Goal: Task Accomplishment & Management: Use online tool/utility

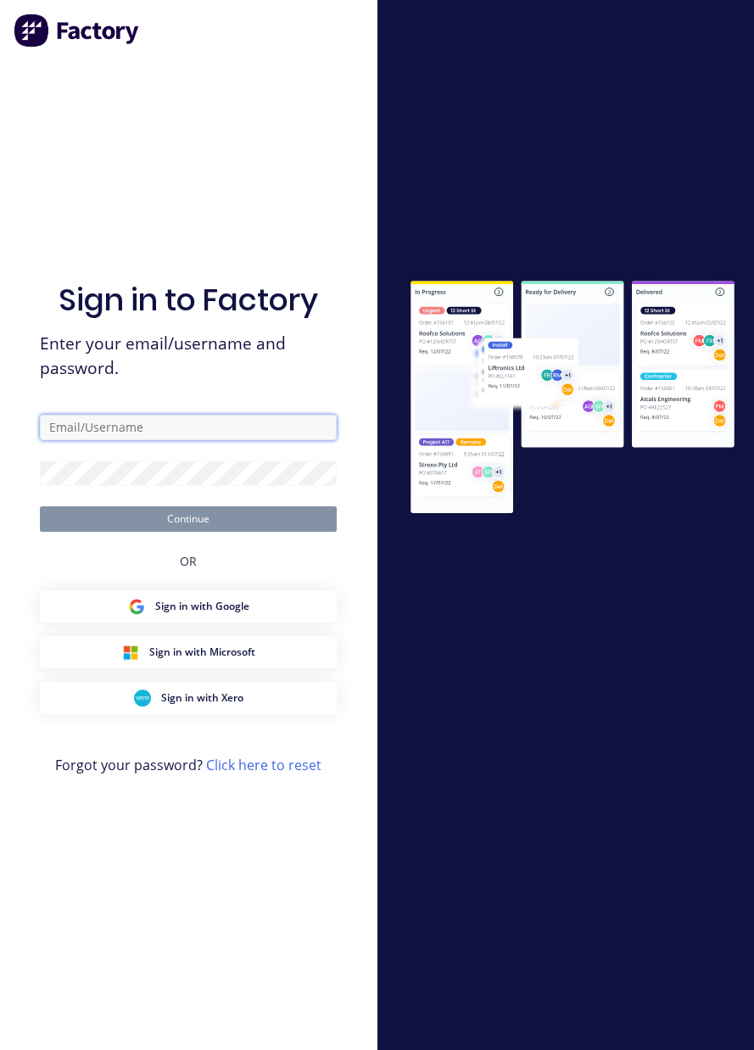
click at [123, 440] on input "text" at bounding box center [188, 427] width 297 height 25
type input "[EMAIL_ADDRESS][DOMAIN_NAME]"
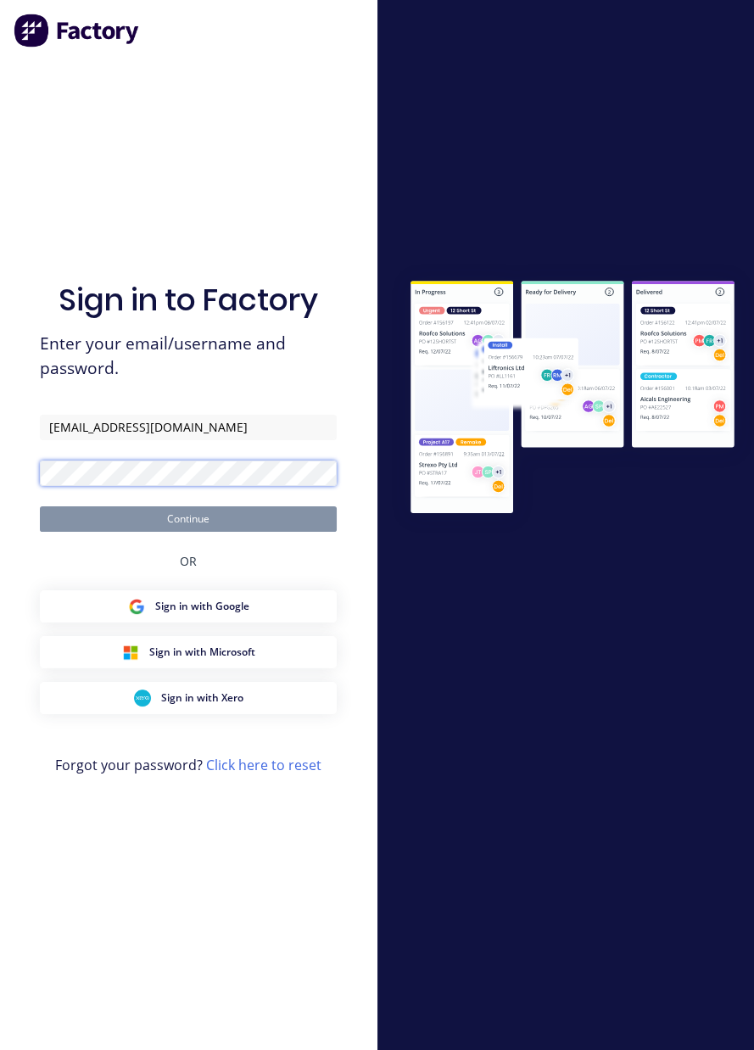
click at [40, 506] on button "Continue" at bounding box center [188, 518] width 297 height 25
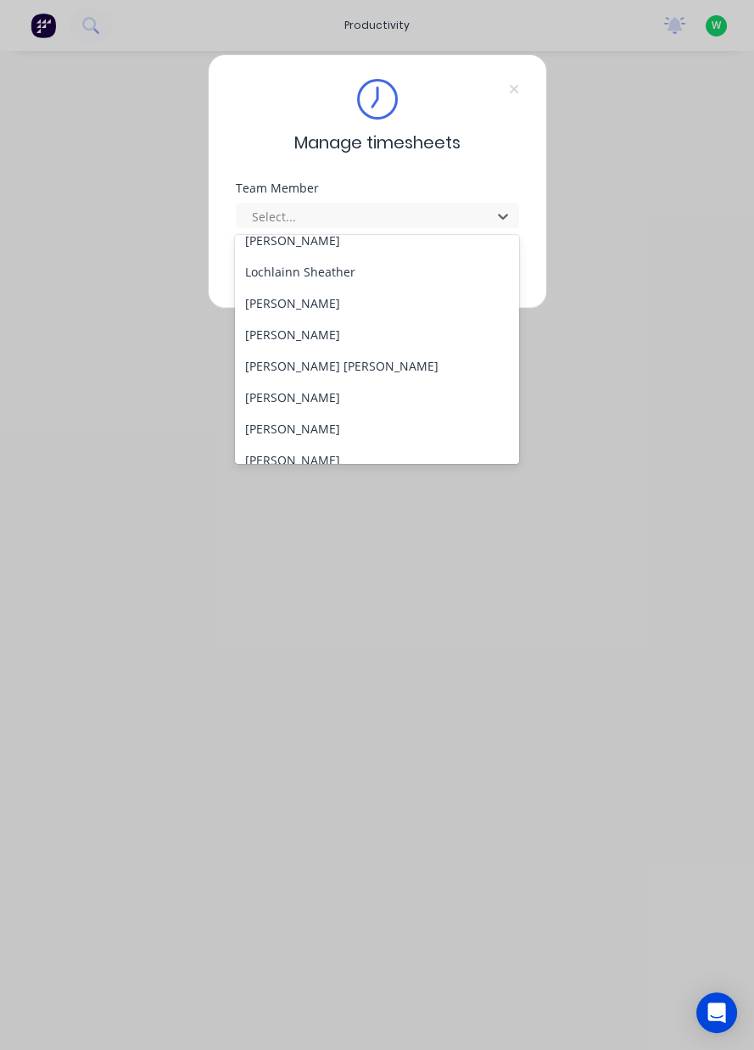
scroll to position [504, 0]
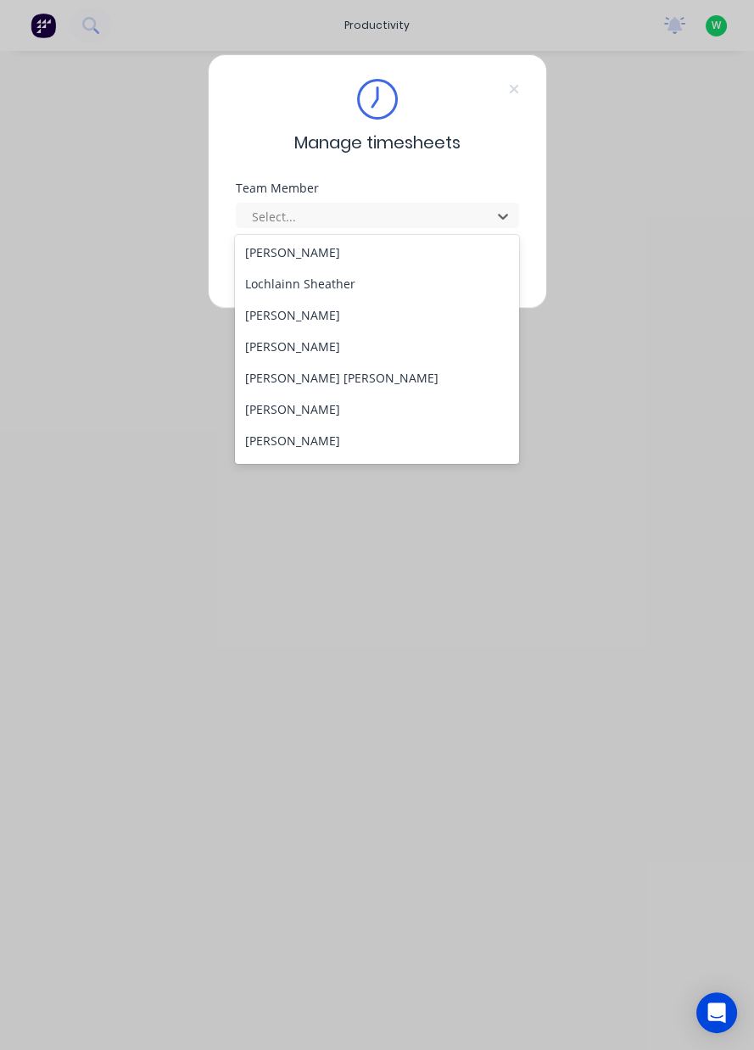
click at [328, 311] on div "Marcos Miranda" at bounding box center [377, 314] width 284 height 31
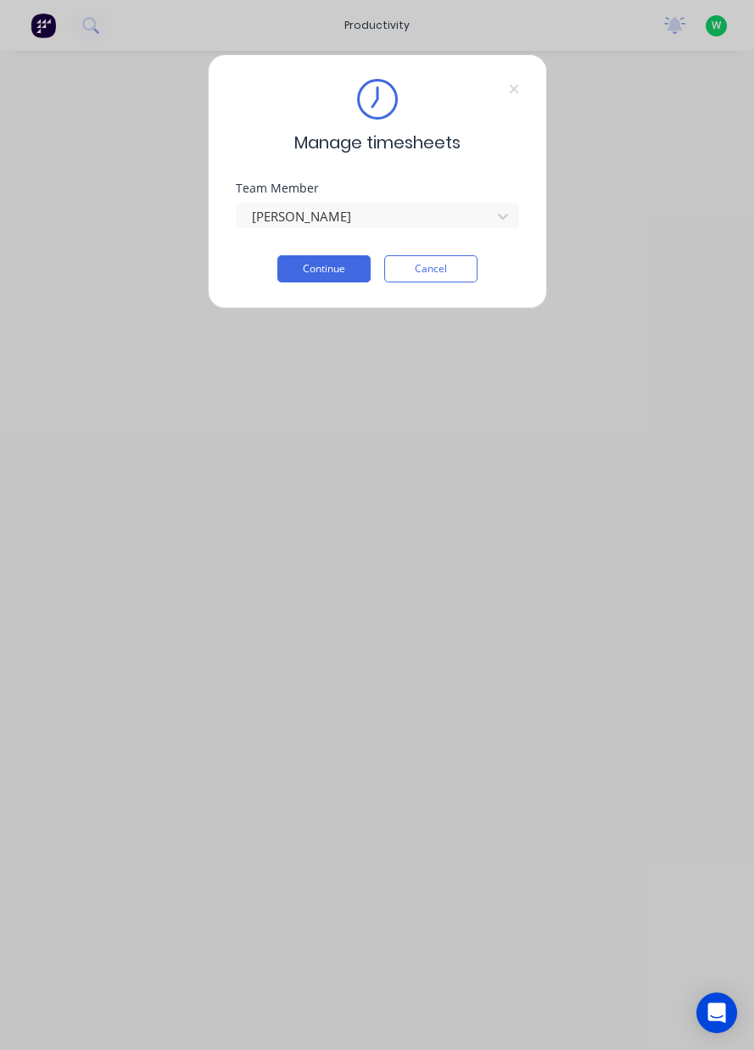
click at [335, 278] on button "Continue" at bounding box center [323, 268] width 93 height 27
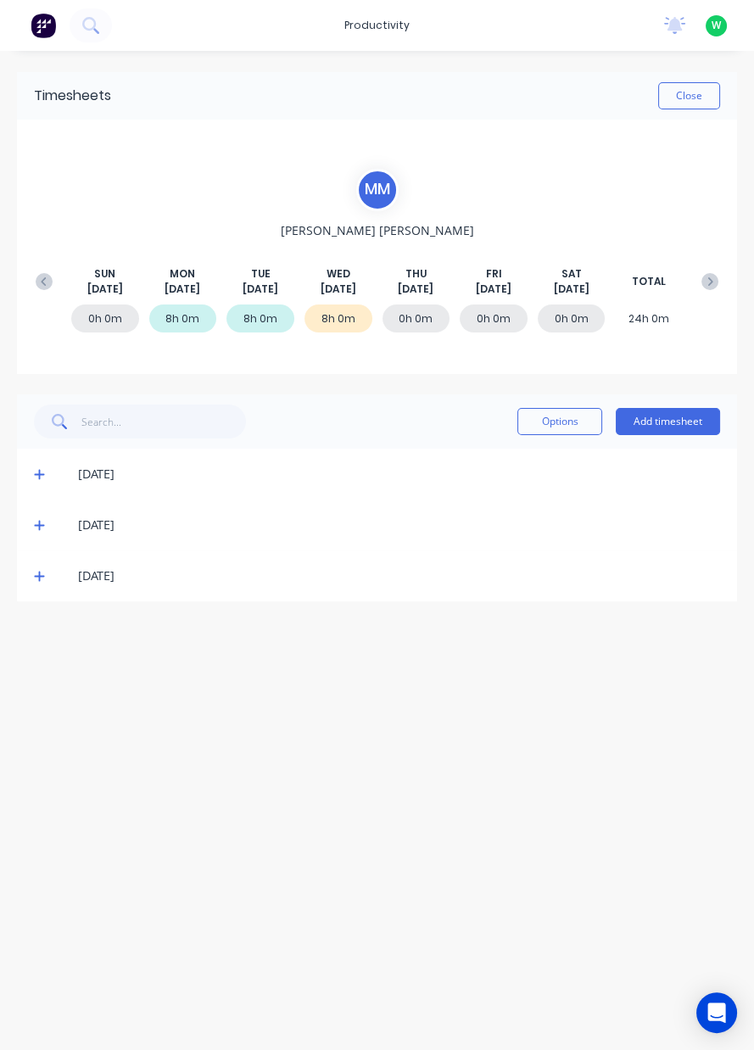
click at [684, 425] on button "Add timesheet" at bounding box center [668, 421] width 104 height 27
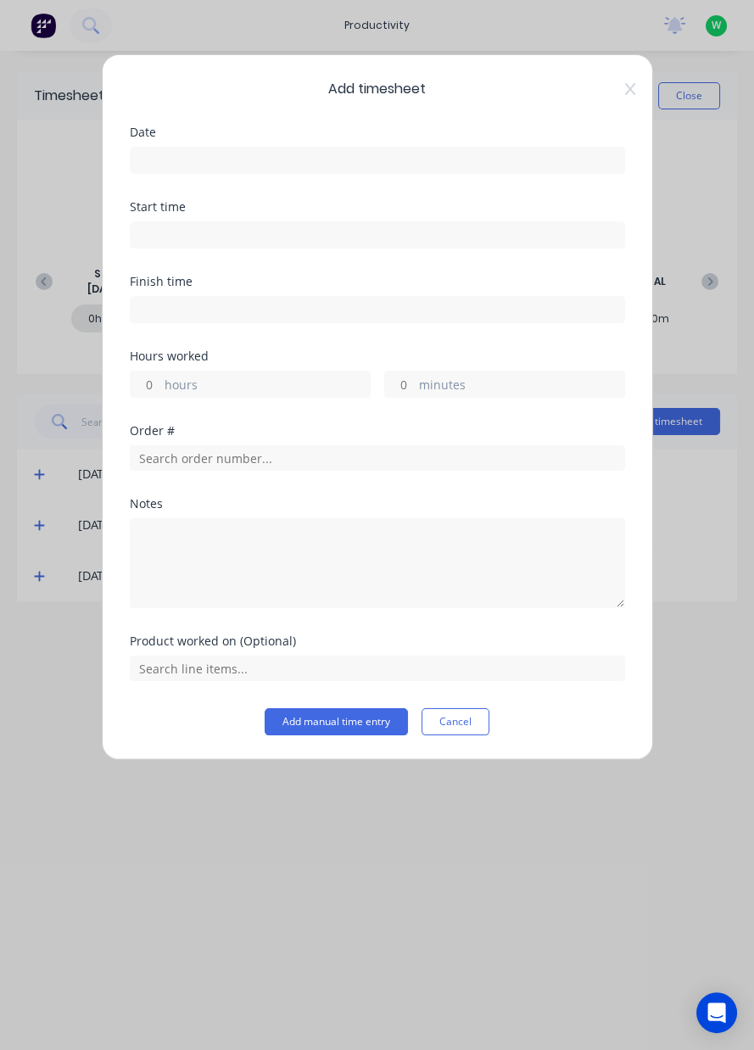
click at [167, 159] on input at bounding box center [378, 160] width 494 height 25
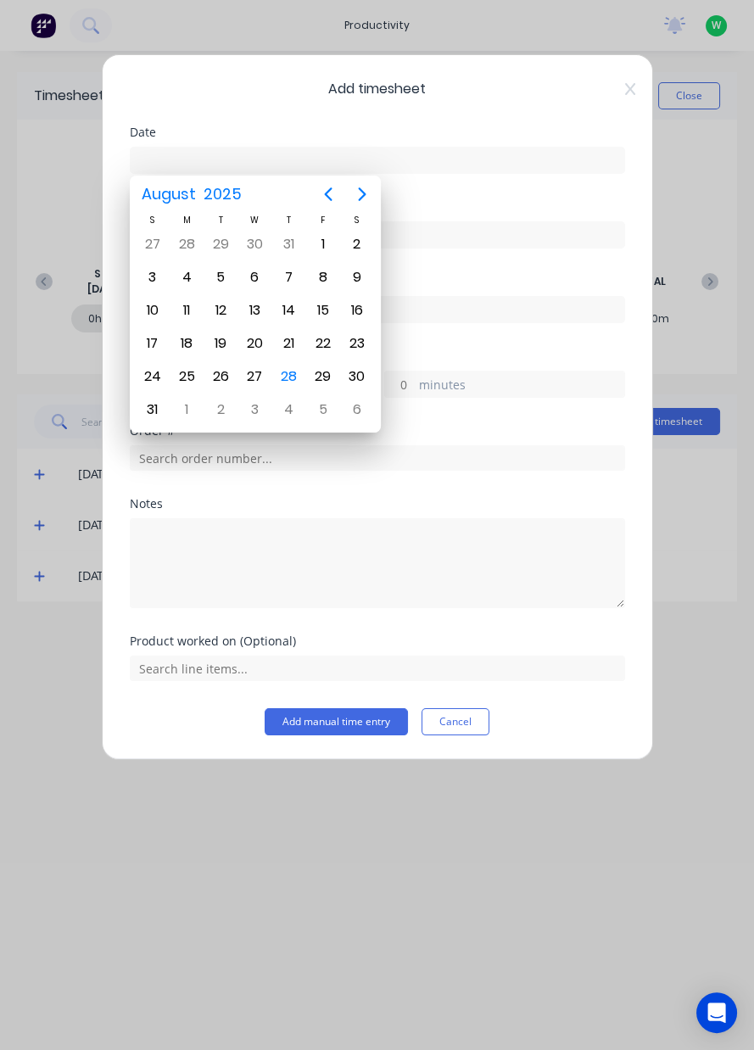
click at [294, 373] on div "28" at bounding box center [289, 376] width 25 height 25
type input "28/08/2025"
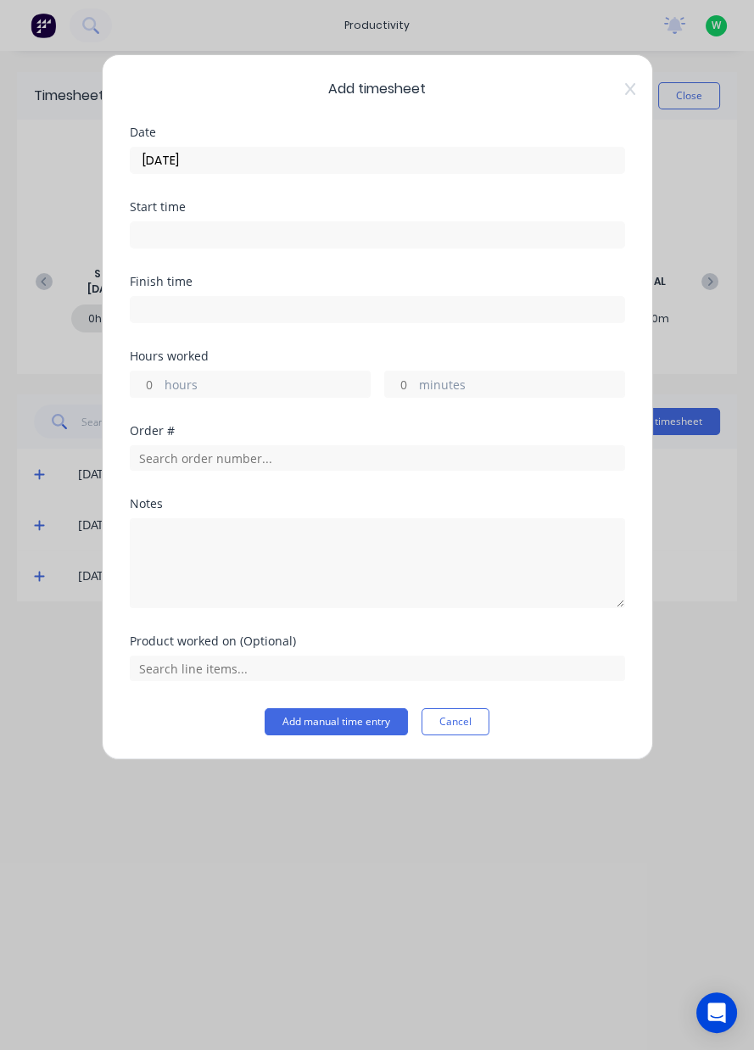
click at [171, 380] on label "hours" at bounding box center [267, 386] width 205 height 21
click at [160, 380] on input "hours" at bounding box center [146, 384] width 30 height 25
type input "8"
click at [176, 452] on input "text" at bounding box center [377, 457] width 495 height 25
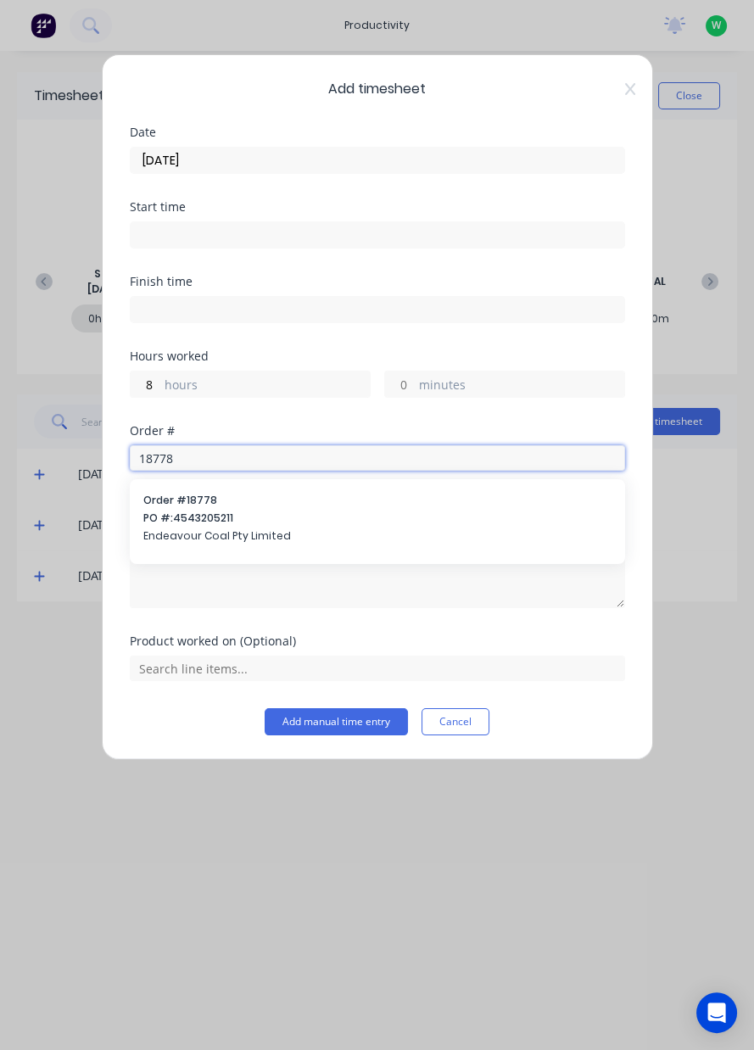
type input "18778"
click at [201, 506] on span "Order # 18778" at bounding box center [377, 500] width 468 height 15
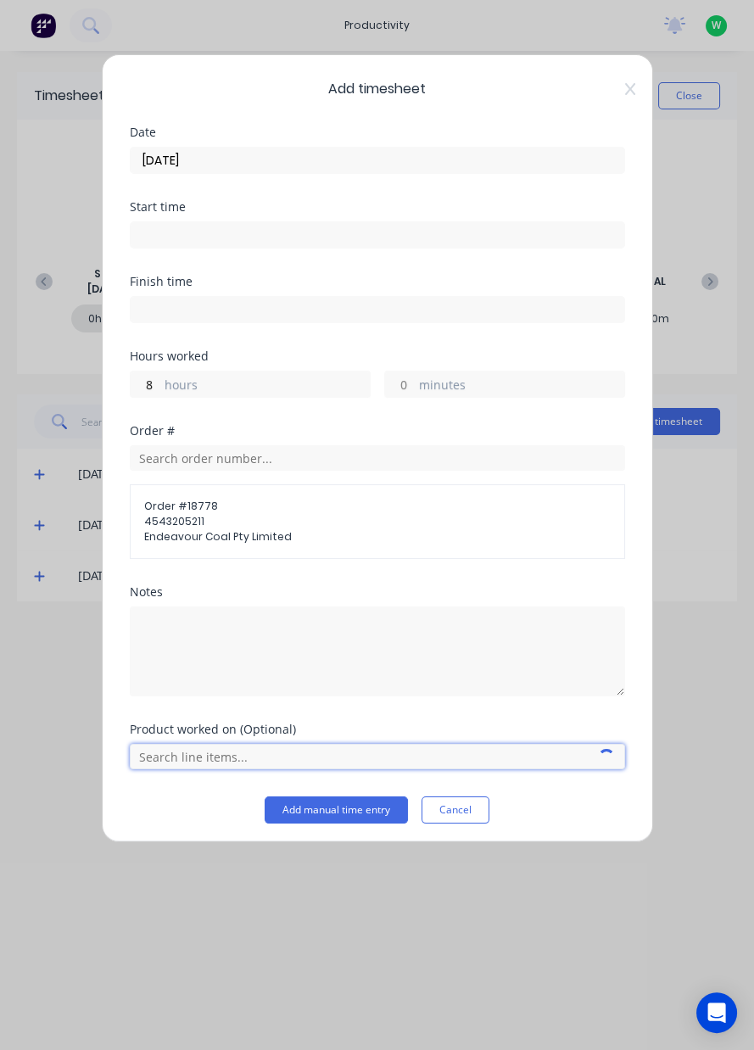
click at [227, 748] on input "text" at bounding box center [377, 756] width 495 height 25
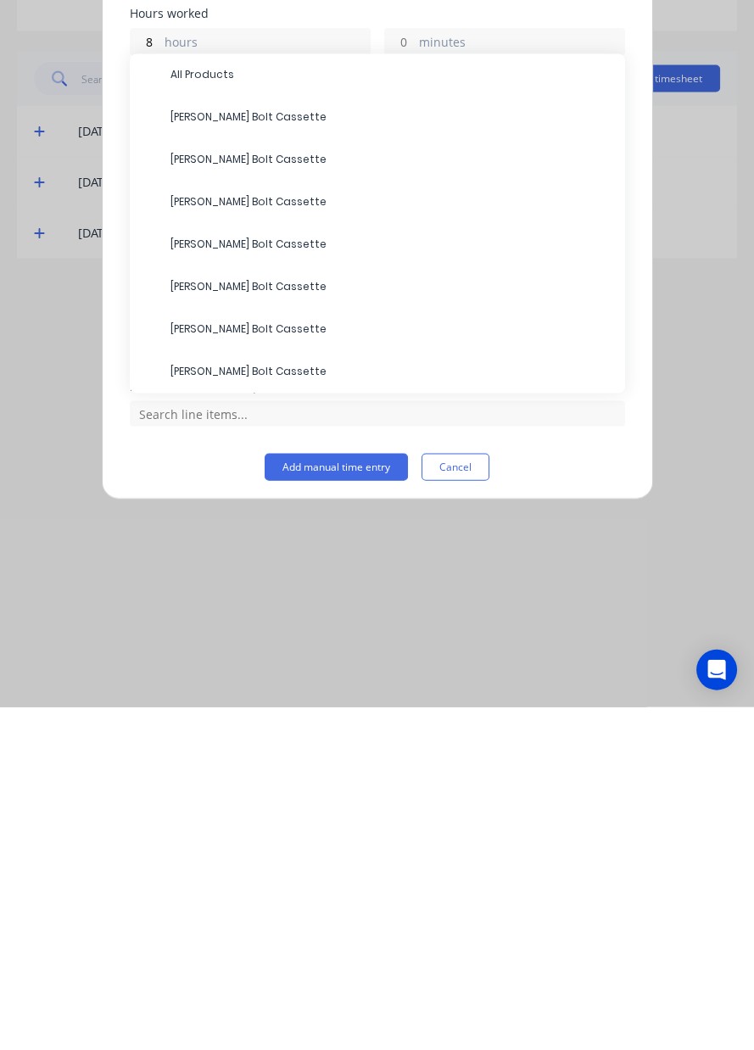
click at [266, 674] on span "LH Miner Bolt Cassette" at bounding box center [391, 671] width 441 height 15
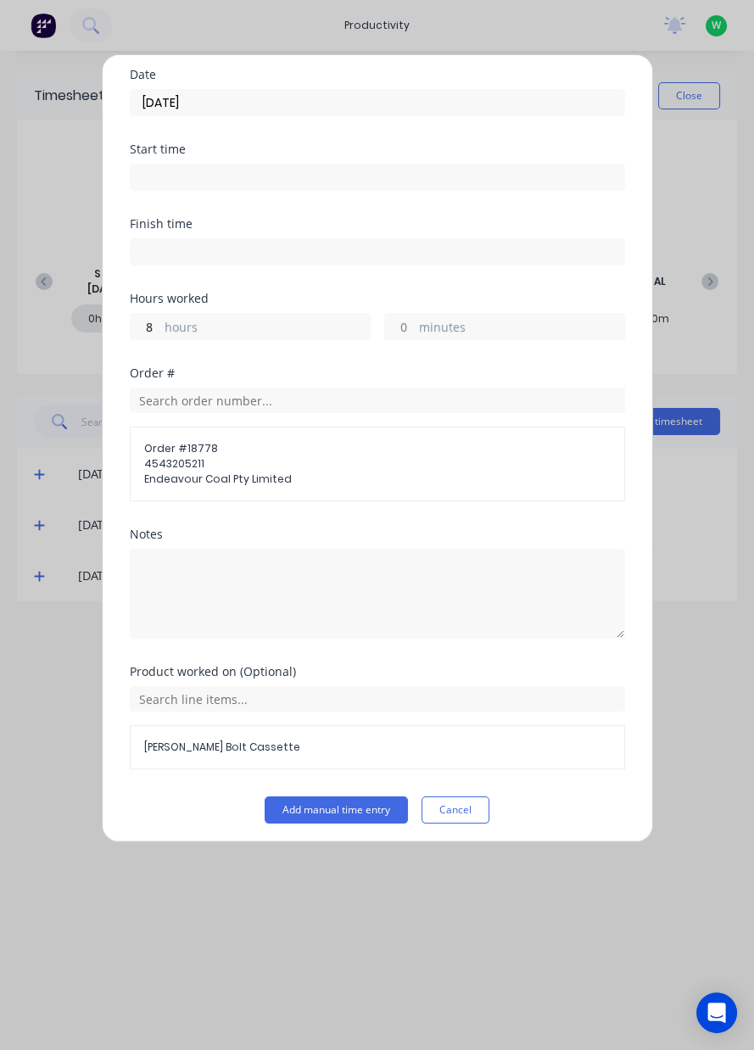
scroll to position [57, 0]
click at [357, 808] on button "Add manual time entry" at bounding box center [336, 810] width 143 height 27
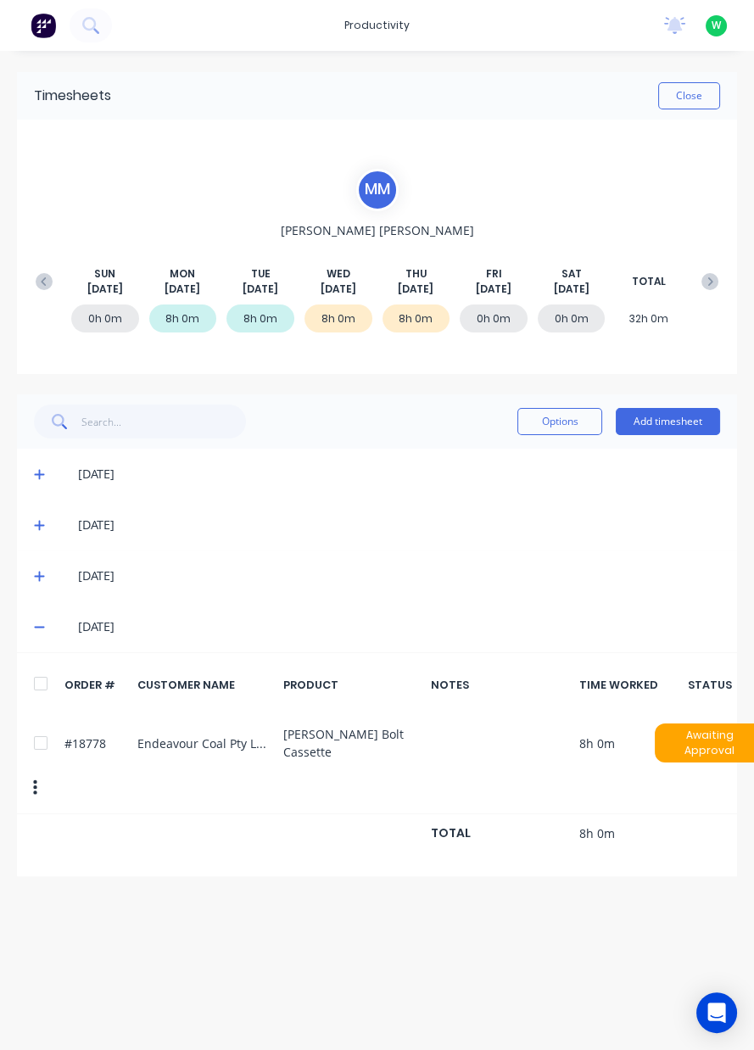
click at [712, 99] on button "Close" at bounding box center [689, 95] width 62 height 27
